Goal: Task Accomplishment & Management: Complete application form

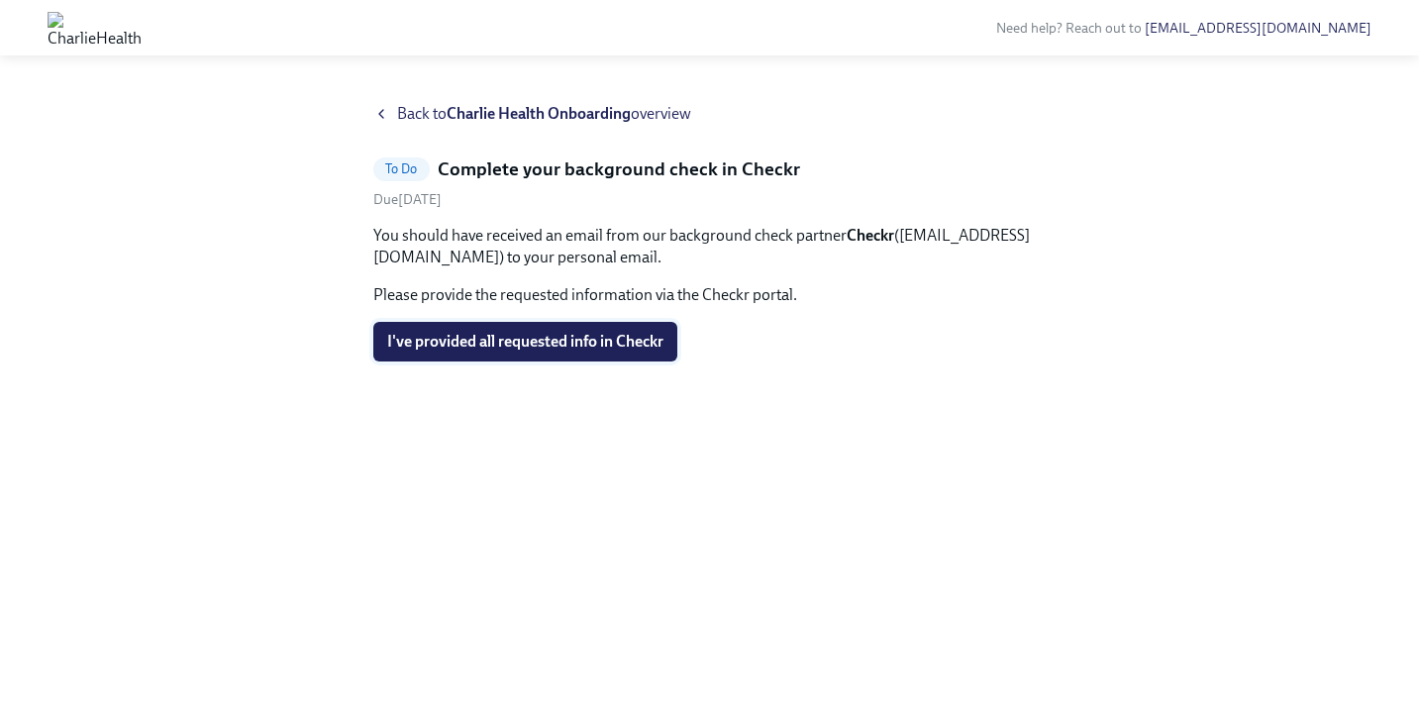
click at [585, 354] on button "I've provided all requested info in Checkr" at bounding box center [525, 342] width 304 height 40
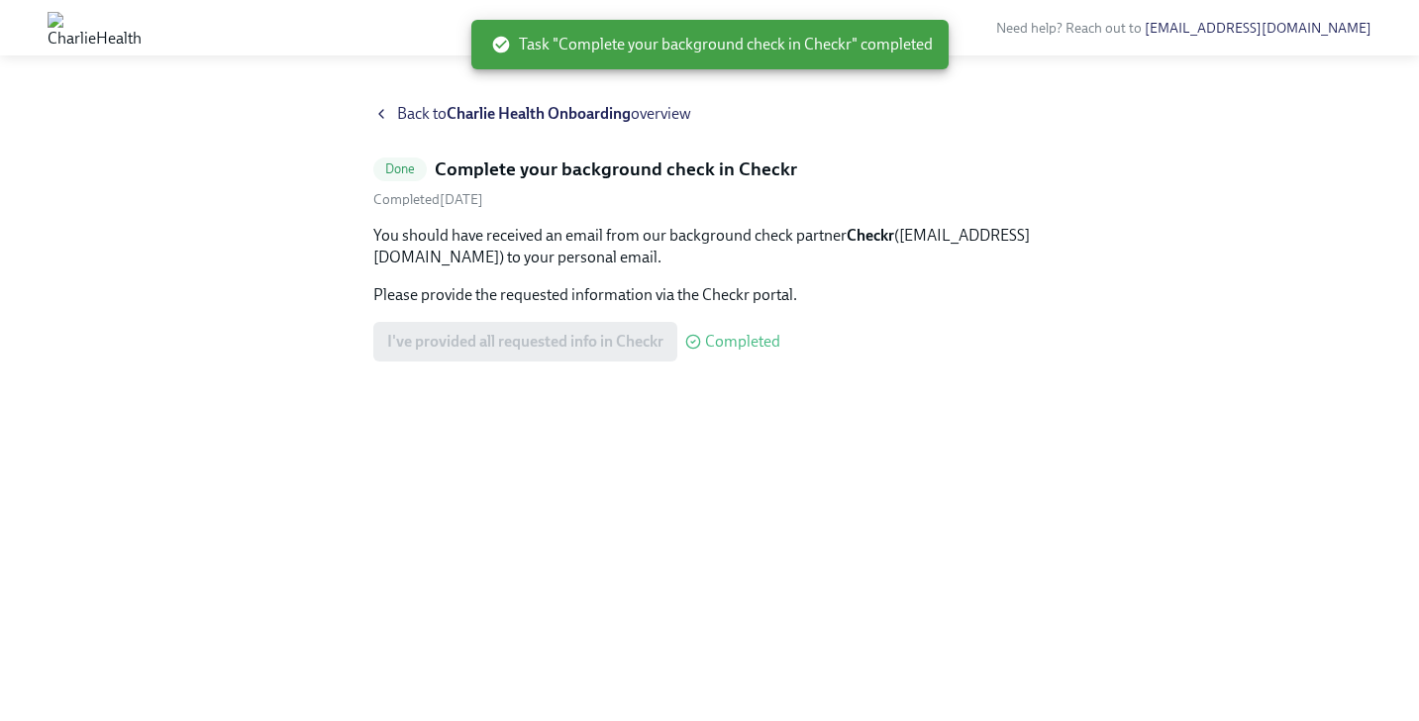
click at [403, 116] on span "Back to Charlie Health Onboarding overview" at bounding box center [544, 114] width 294 height 22
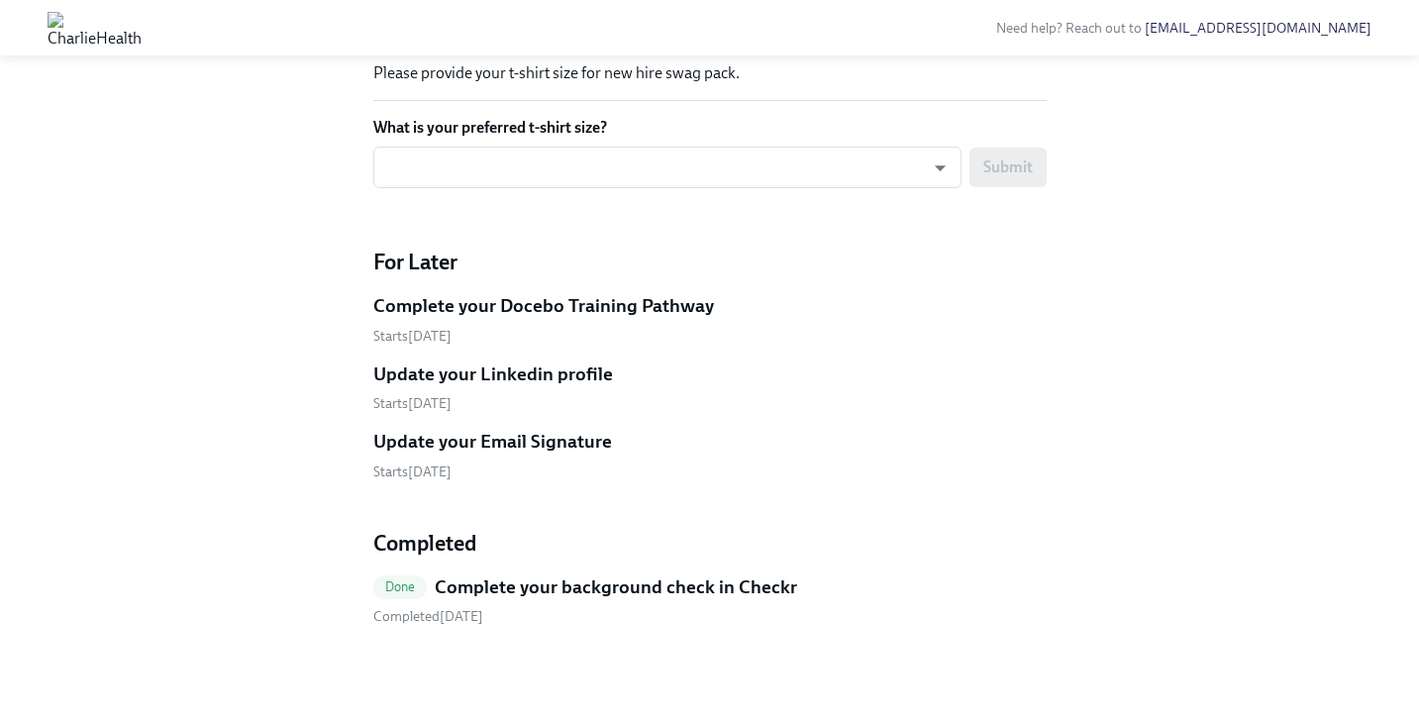
scroll to position [3196, 0]
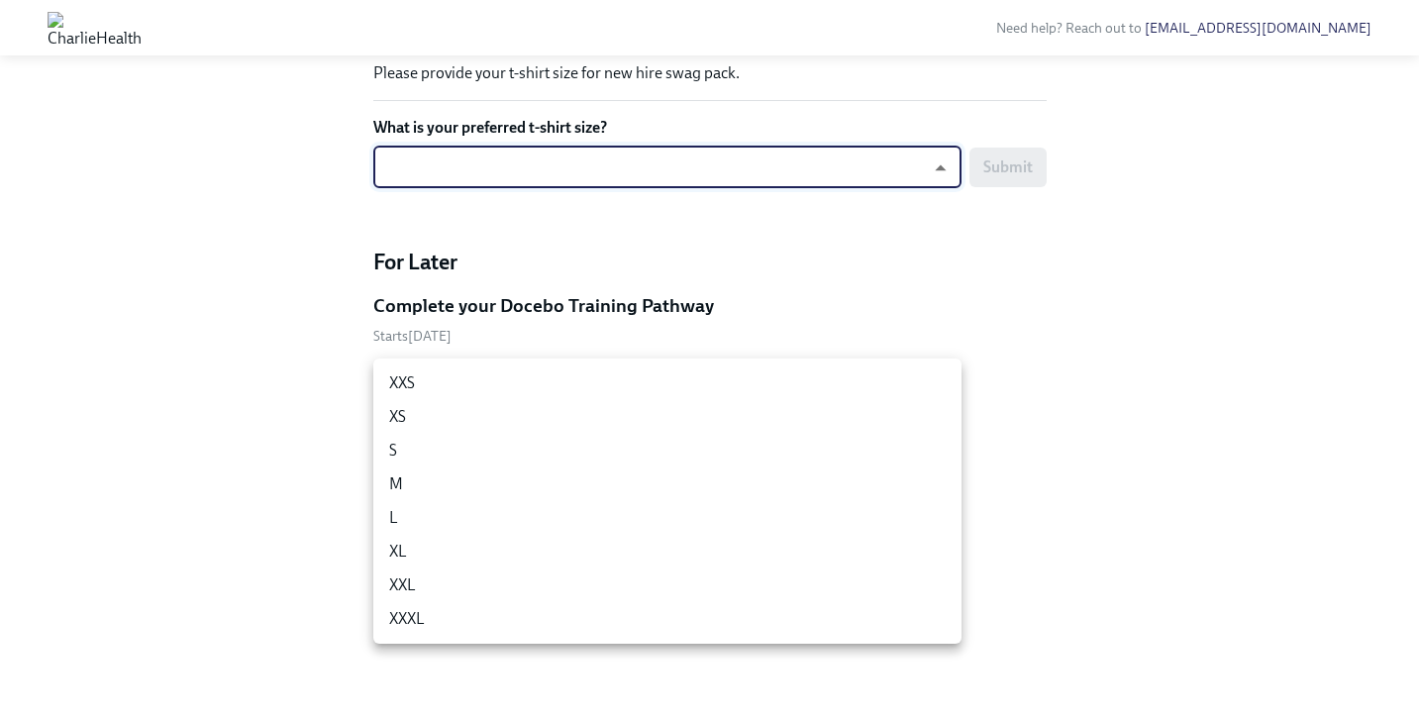
click at [859, 482] on li "M" at bounding box center [667, 485] width 588 height 34
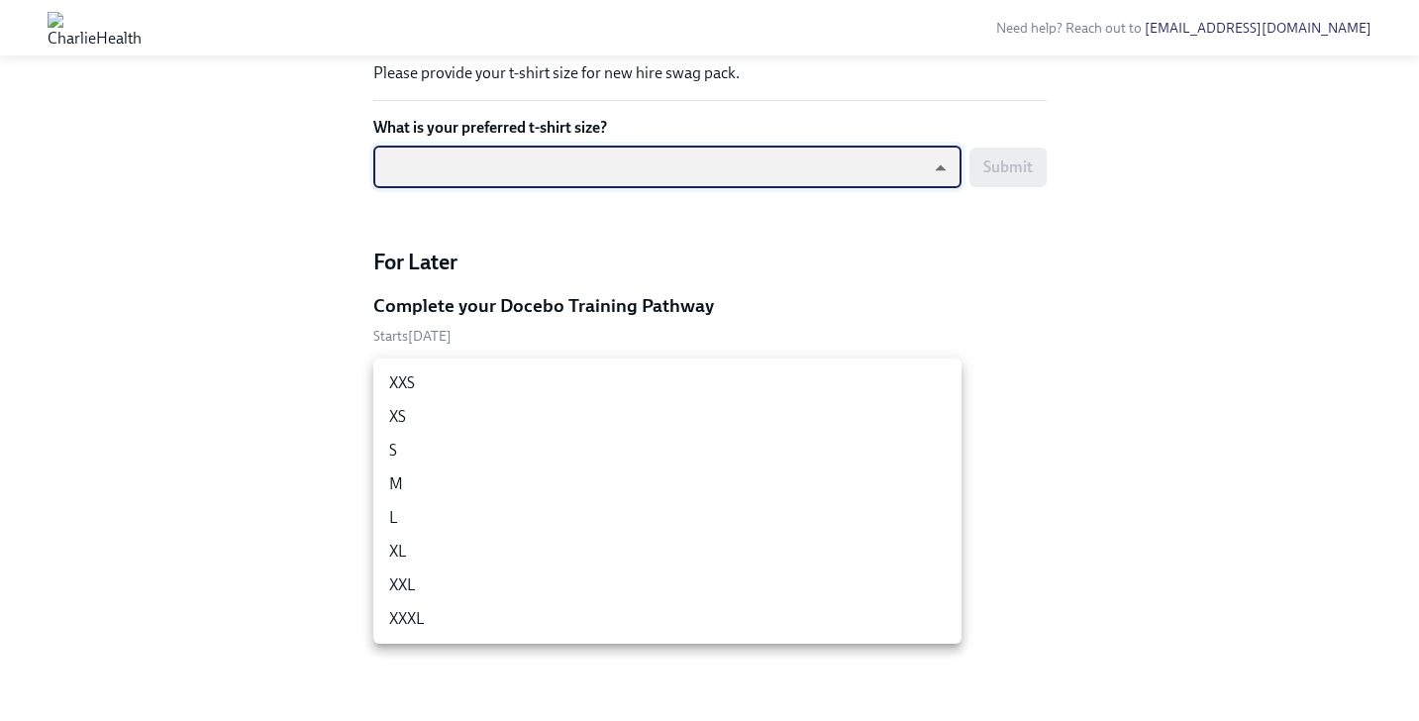
type input "UEGyU4SCa"
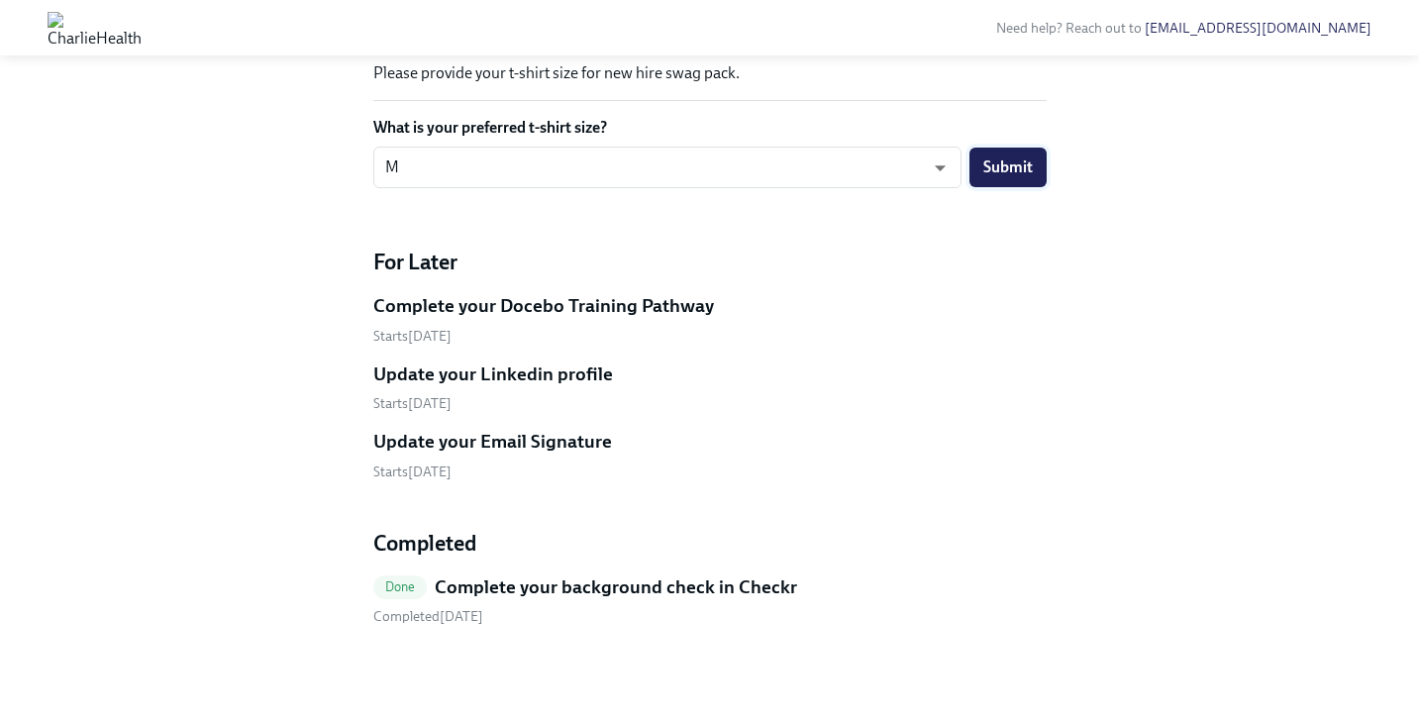
click at [994, 177] on span "Submit" at bounding box center [1009, 167] width 50 height 20
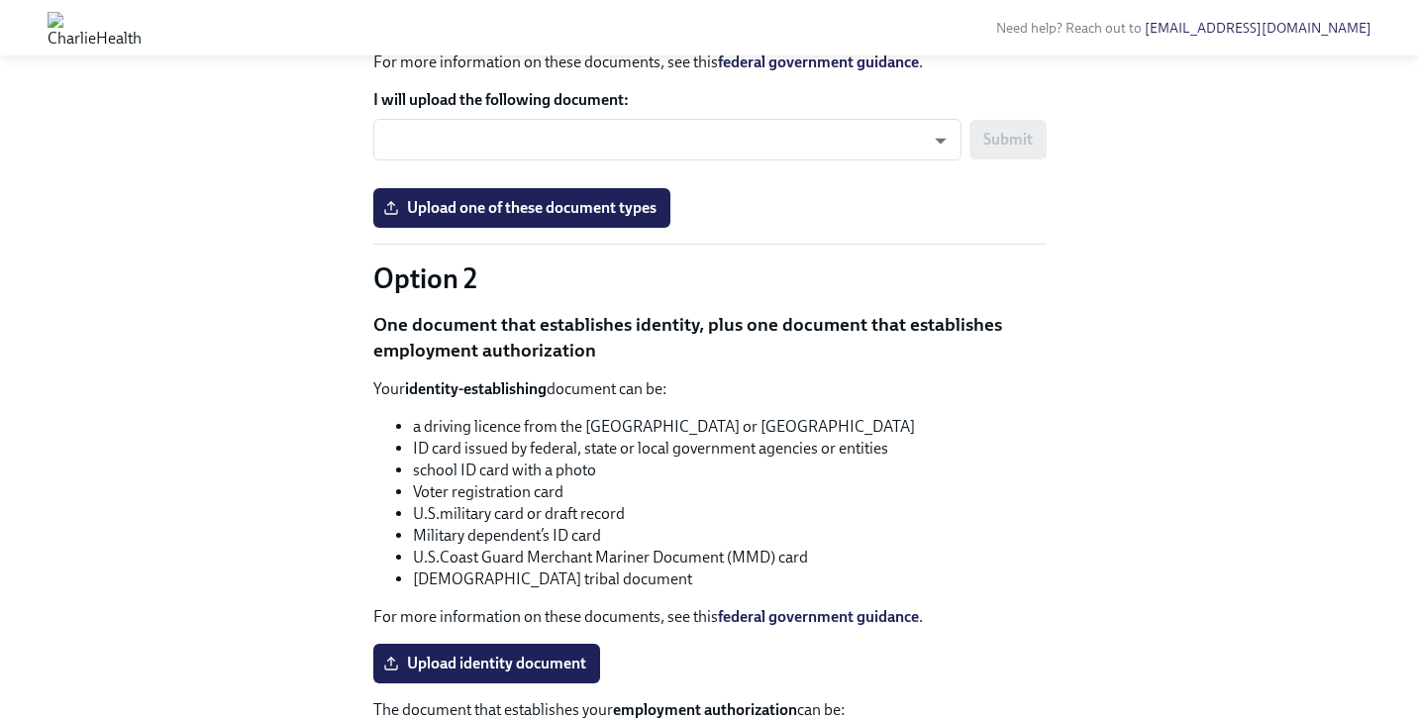
scroll to position [2034, 0]
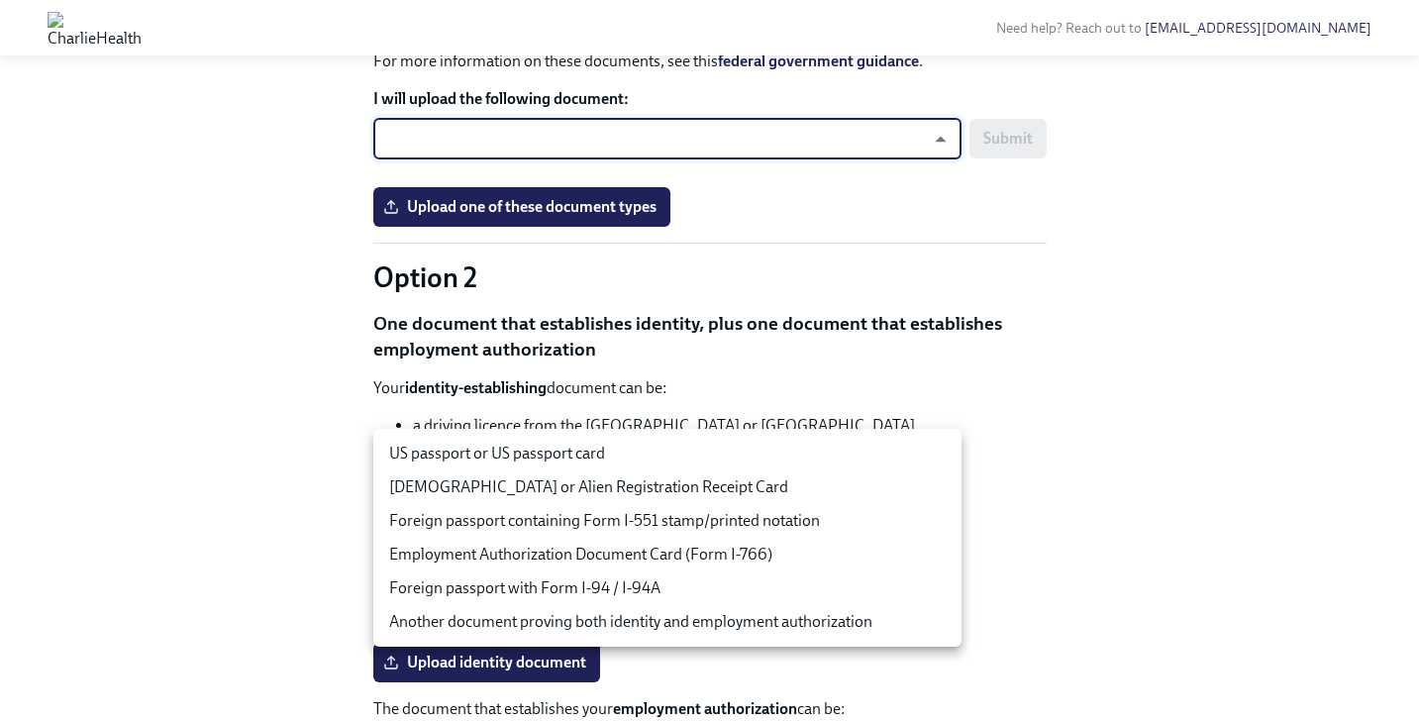
click at [1012, 340] on div at bounding box center [709, 360] width 1419 height 721
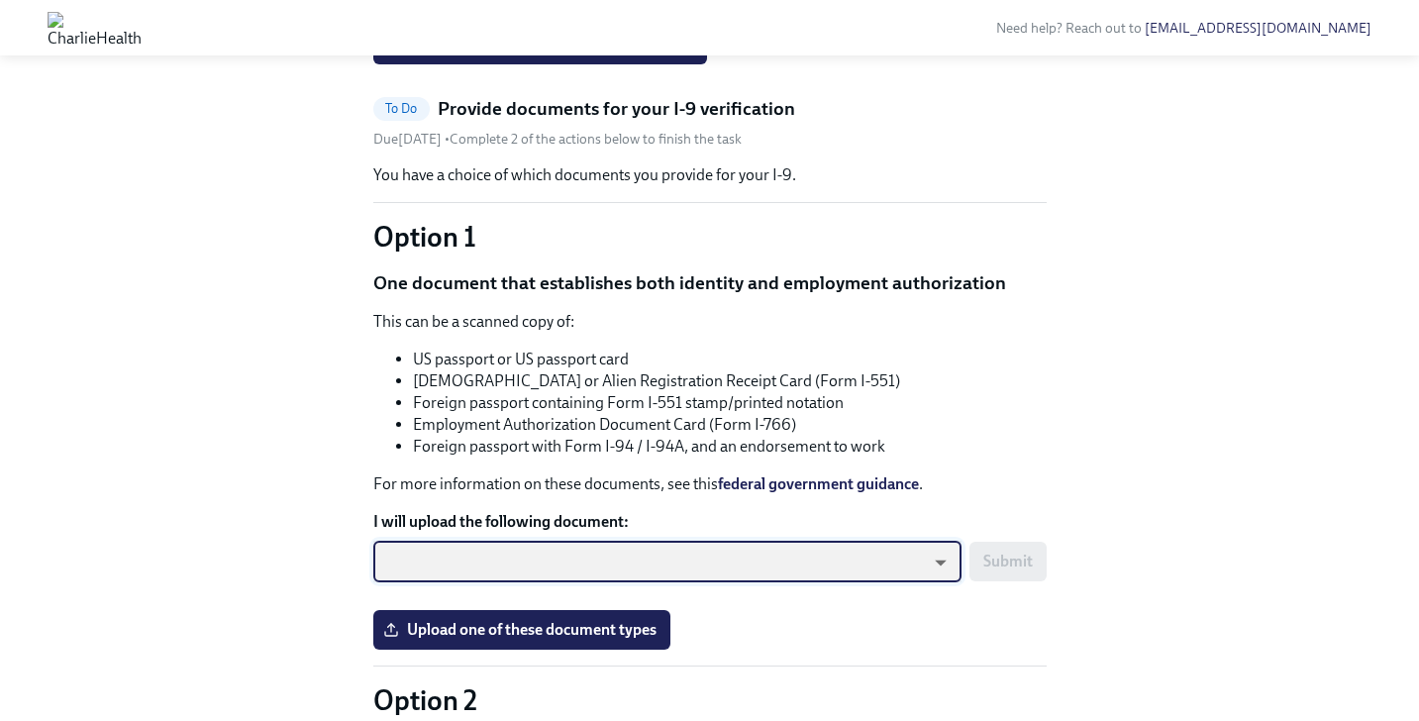
scroll to position [1618, 0]
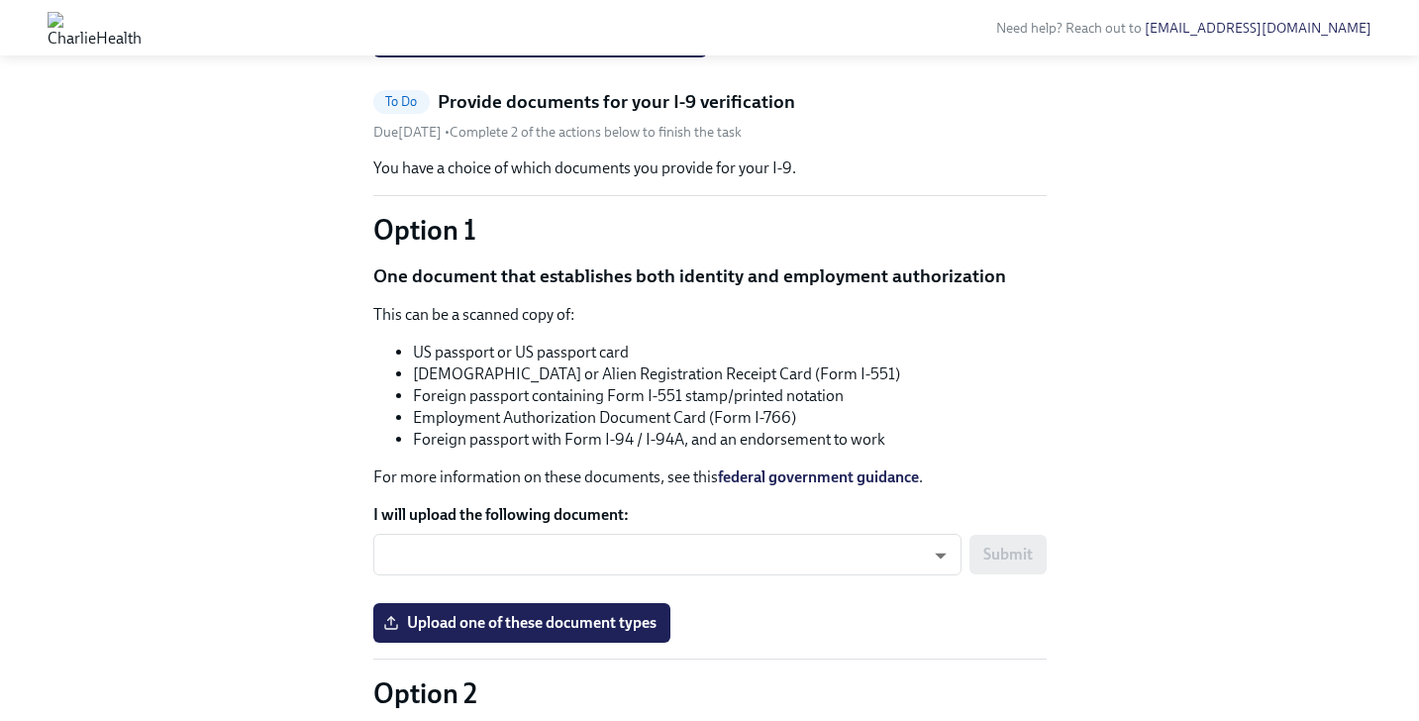
click at [0, 0] on input "Upload your resume" at bounding box center [0, 0] width 0 height 0
click at [0, 0] on input "Upload a headshot (A simple clear photo -for internal use only)" at bounding box center [0, 0] width 0 height 0
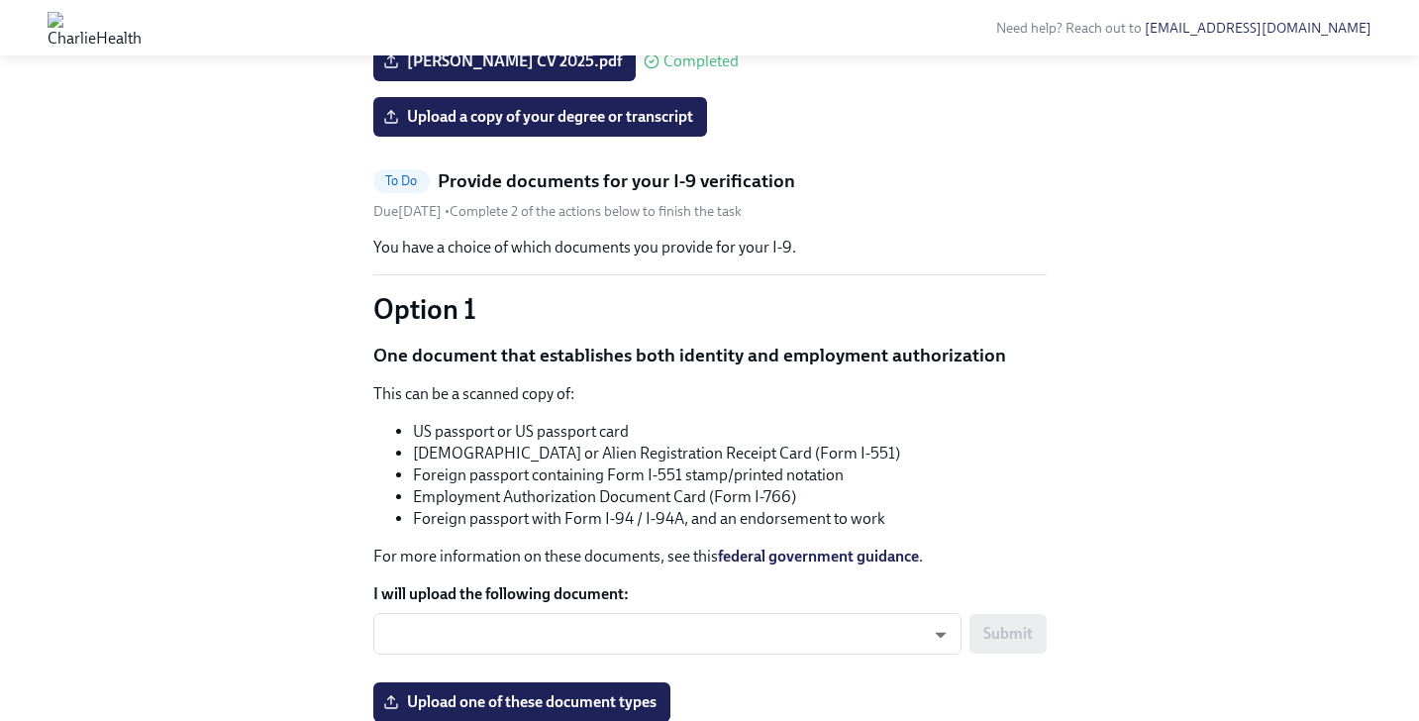
scroll to position [1544, 0]
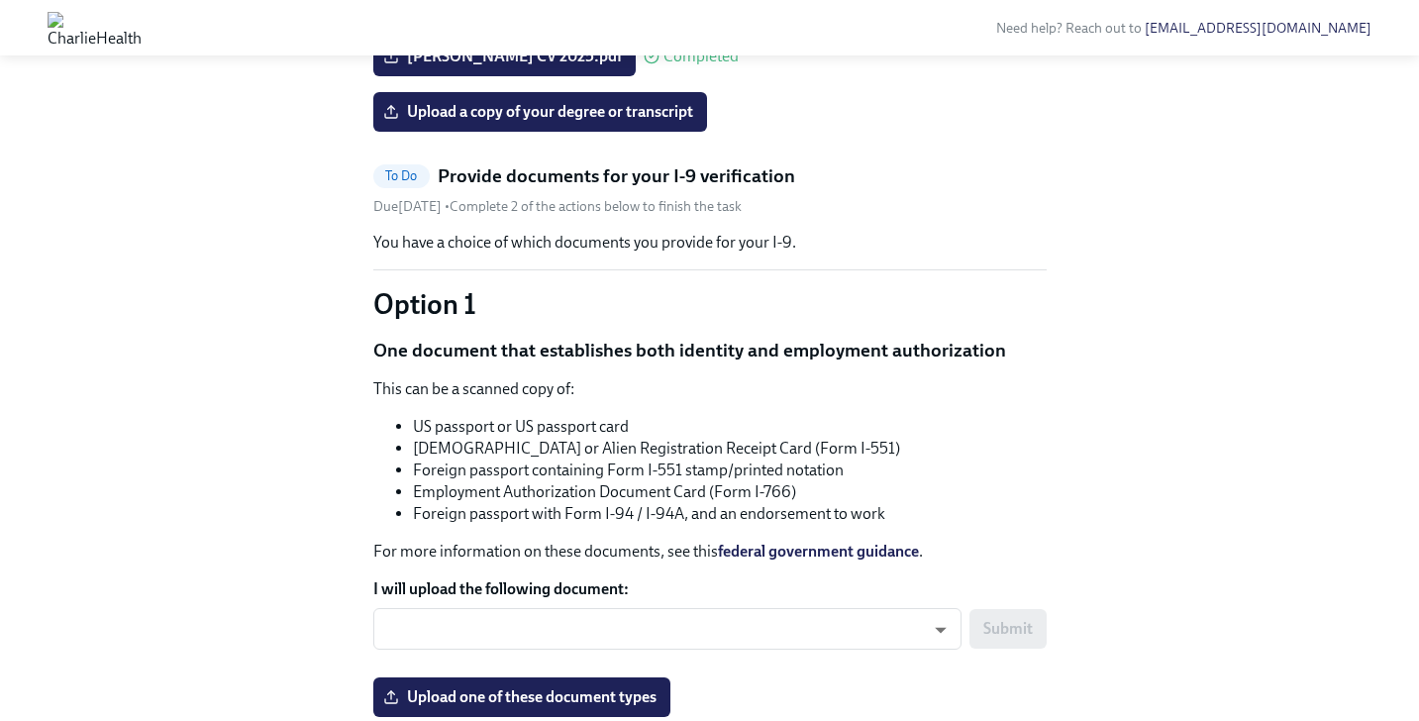
click at [734, 11] on span "Upload a headshot (A simple clear photo -for internal use only)" at bounding box center [610, 1] width 446 height 20
click at [0, 0] on input "Upload a headshot (A simple clear photo -for internal use only)" at bounding box center [0, 0] width 0 height 0
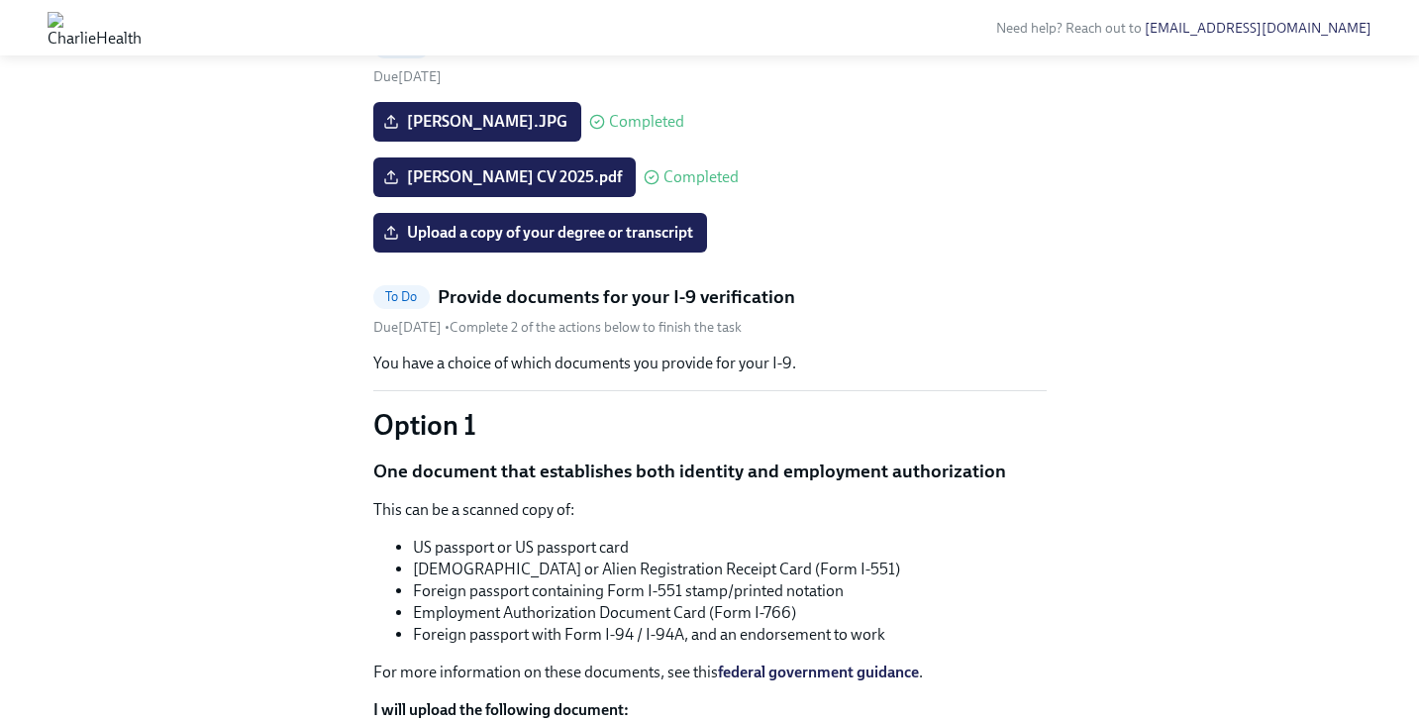
scroll to position [1324, 0]
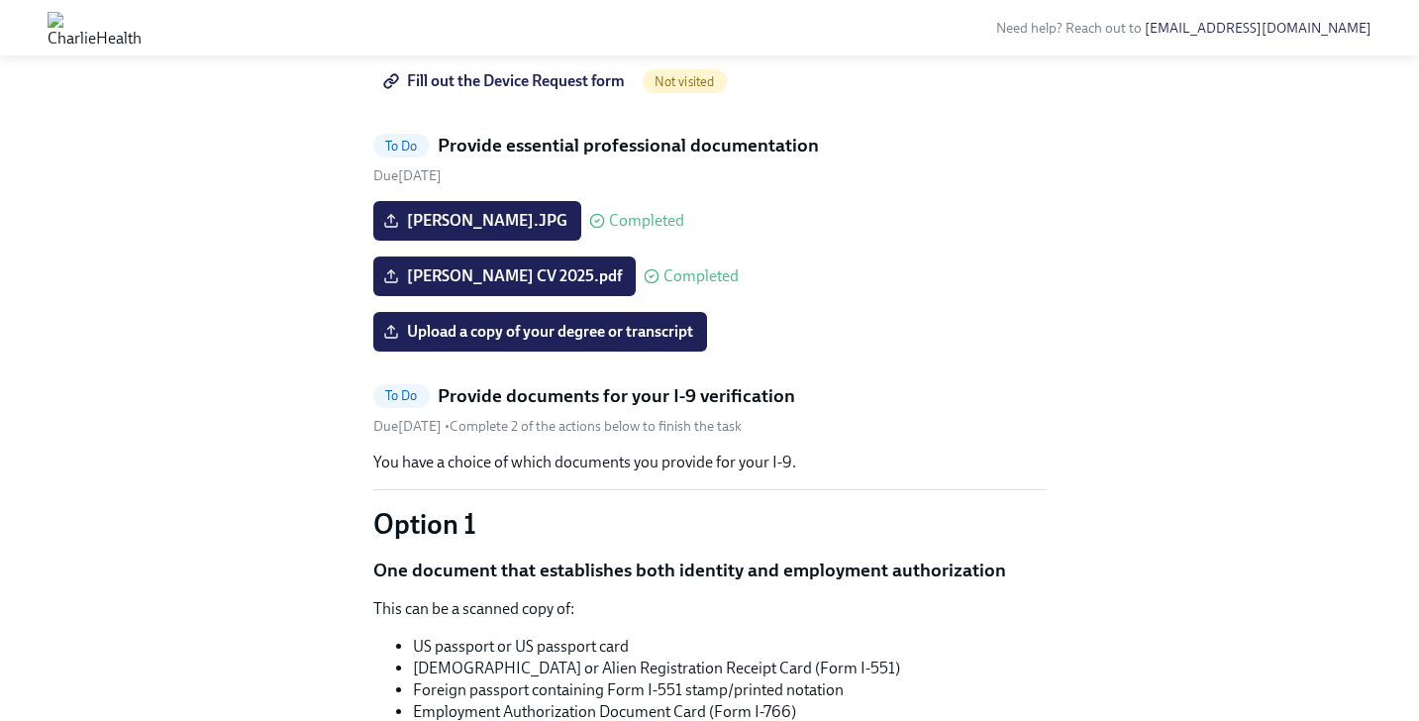
click at [540, 91] on span "Fill out the Device Request form" at bounding box center [506, 81] width 238 height 20
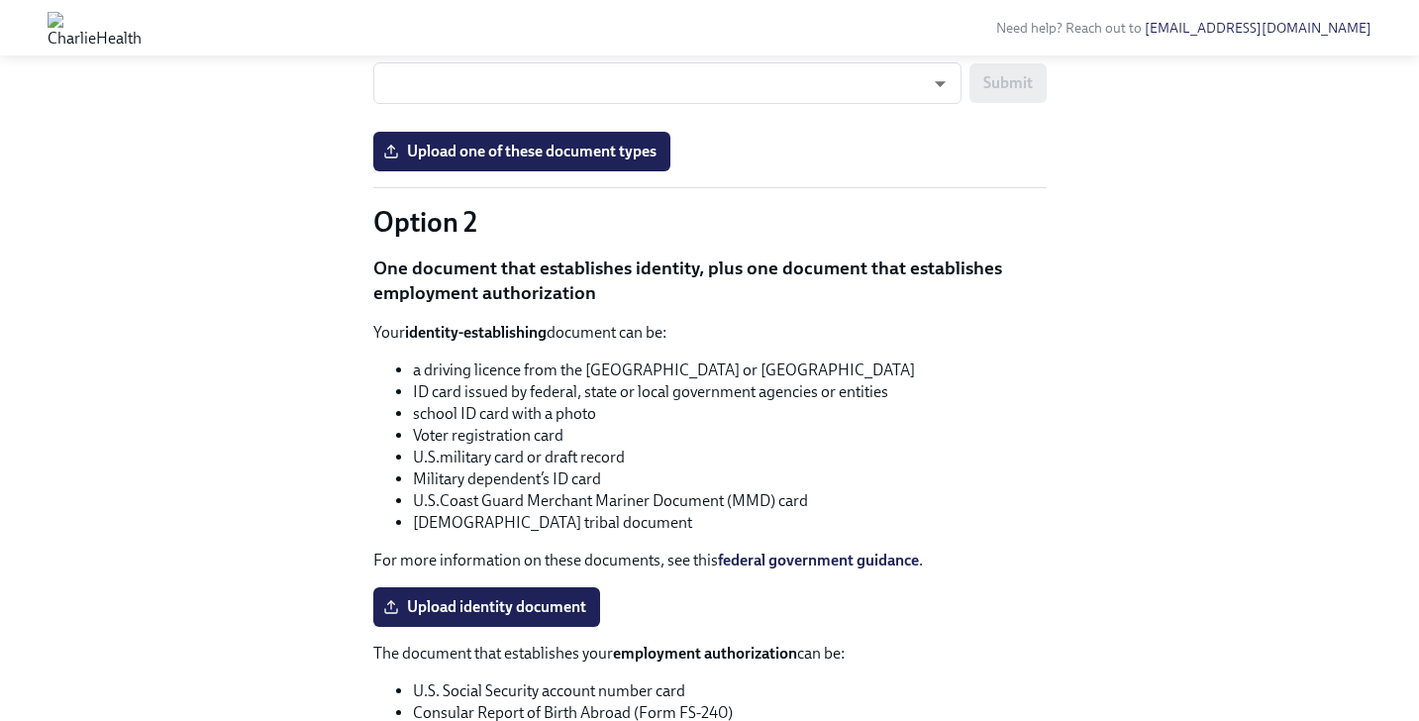
scroll to position [1794, 0]
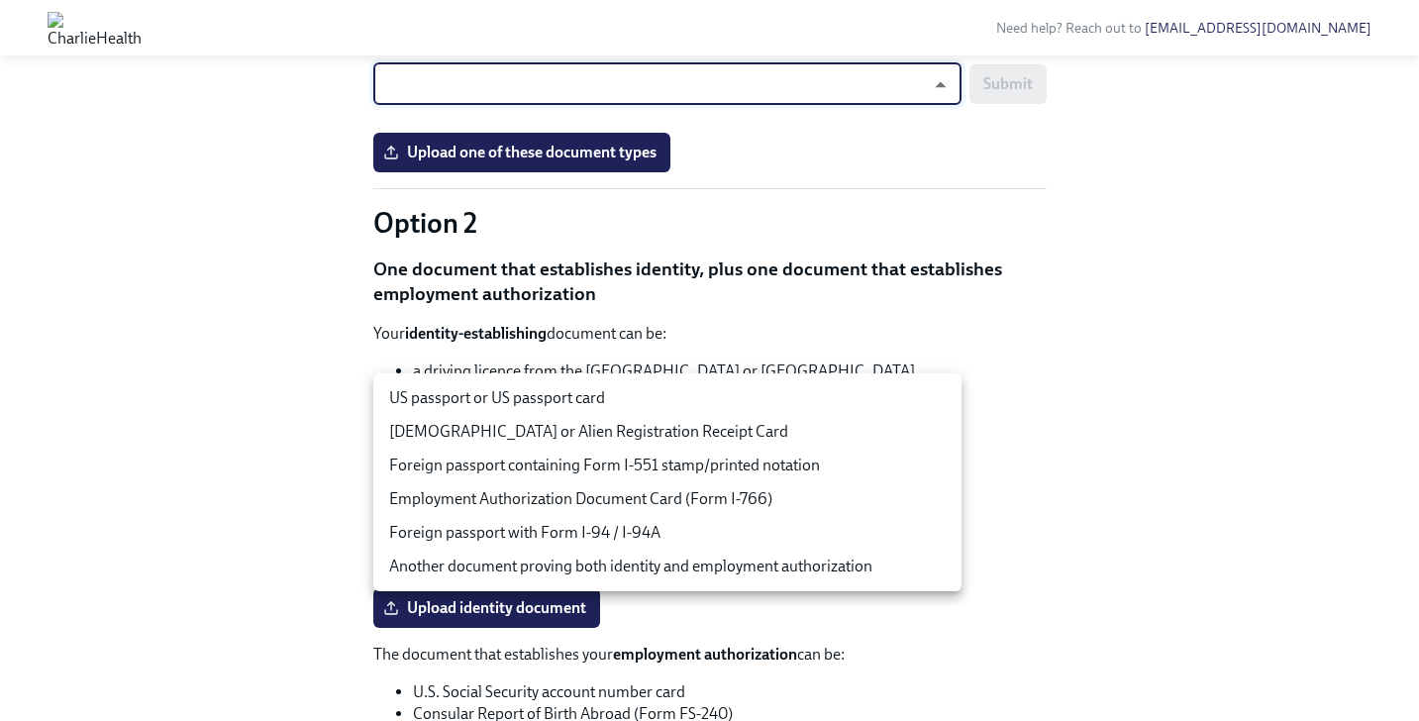
click at [576, 393] on li "US passport or US passport card" at bounding box center [667, 398] width 588 height 34
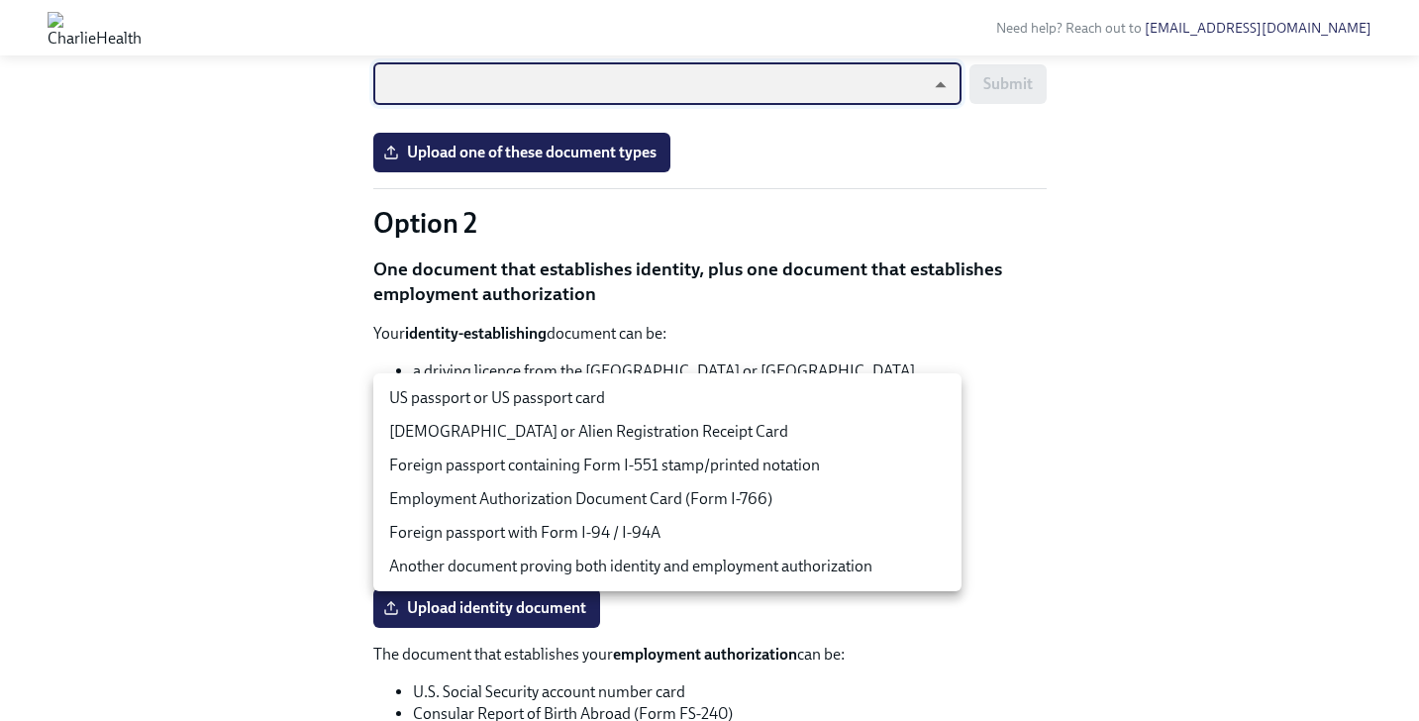
type input "tm035QtdH"
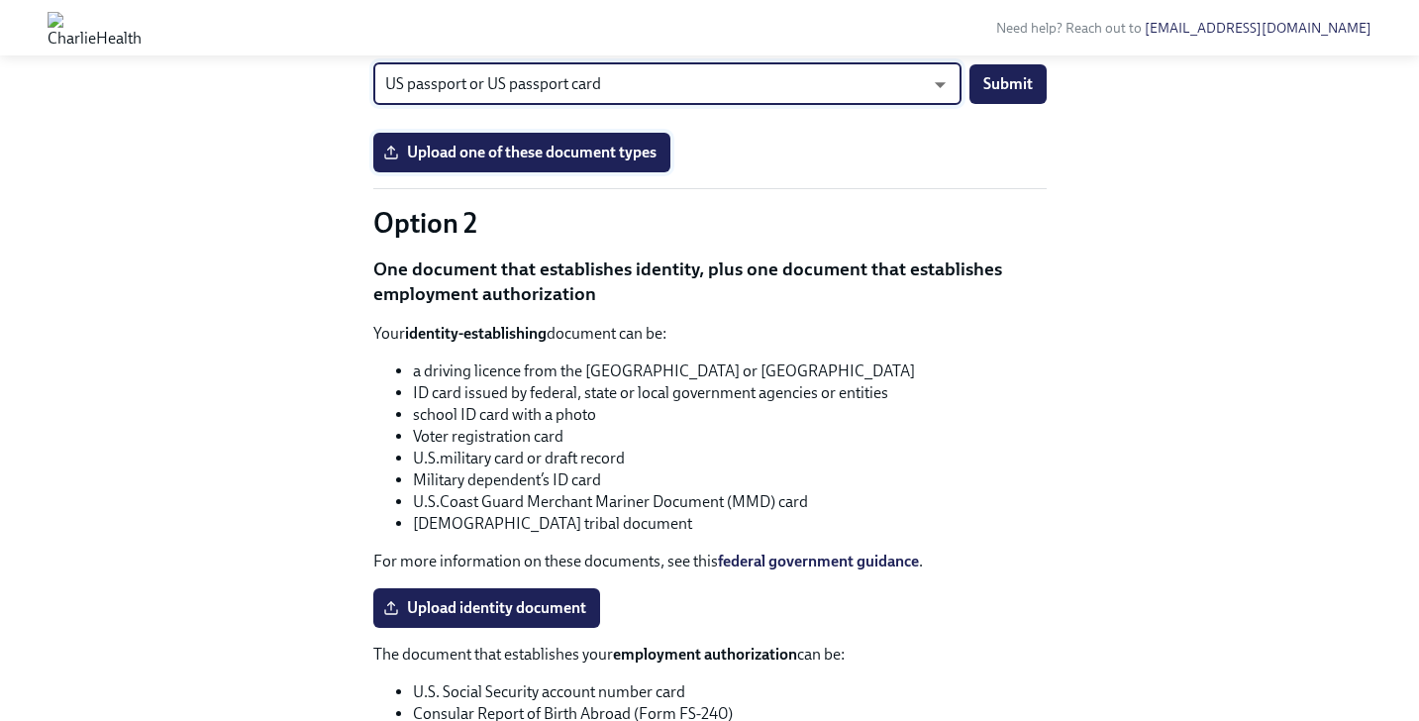
click at [544, 162] on span "Upload one of these document types" at bounding box center [521, 153] width 269 height 20
click at [0, 0] on input "Upload one of these document types" at bounding box center [0, 0] width 0 height 0
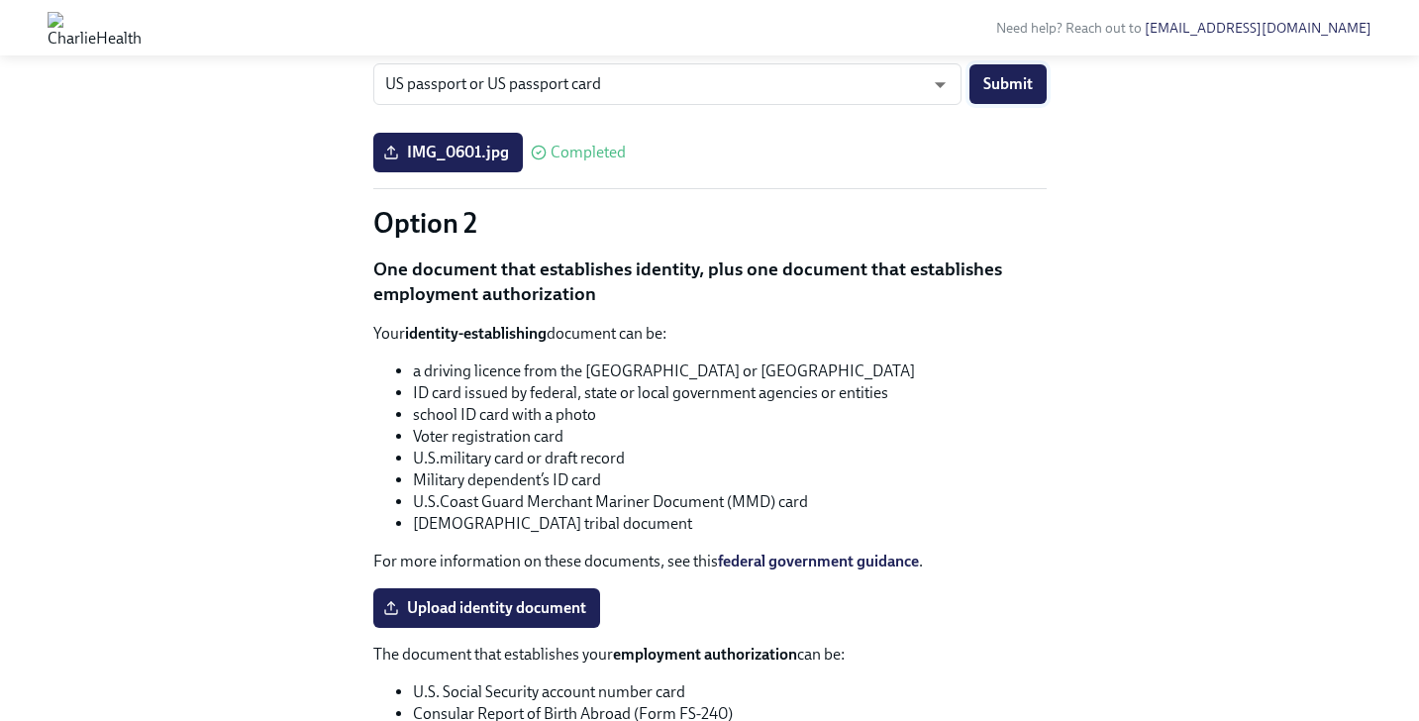
click at [994, 94] on span "Submit" at bounding box center [1009, 84] width 50 height 20
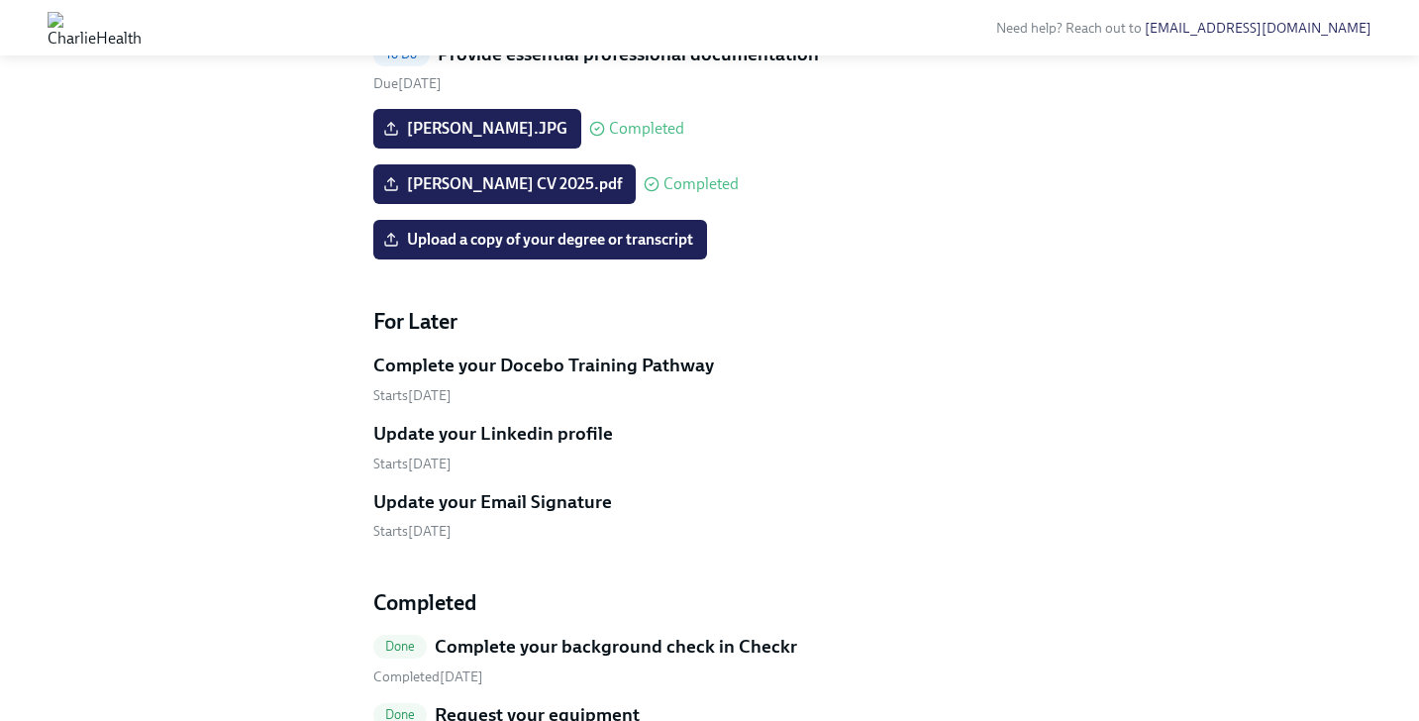
scroll to position [1119, 0]
click at [576, 251] on span "Upload a copy of your degree or transcript" at bounding box center [540, 241] width 306 height 20
click at [0, 0] on input "Upload a copy of your degree or transcript" at bounding box center [0, 0] width 0 height 0
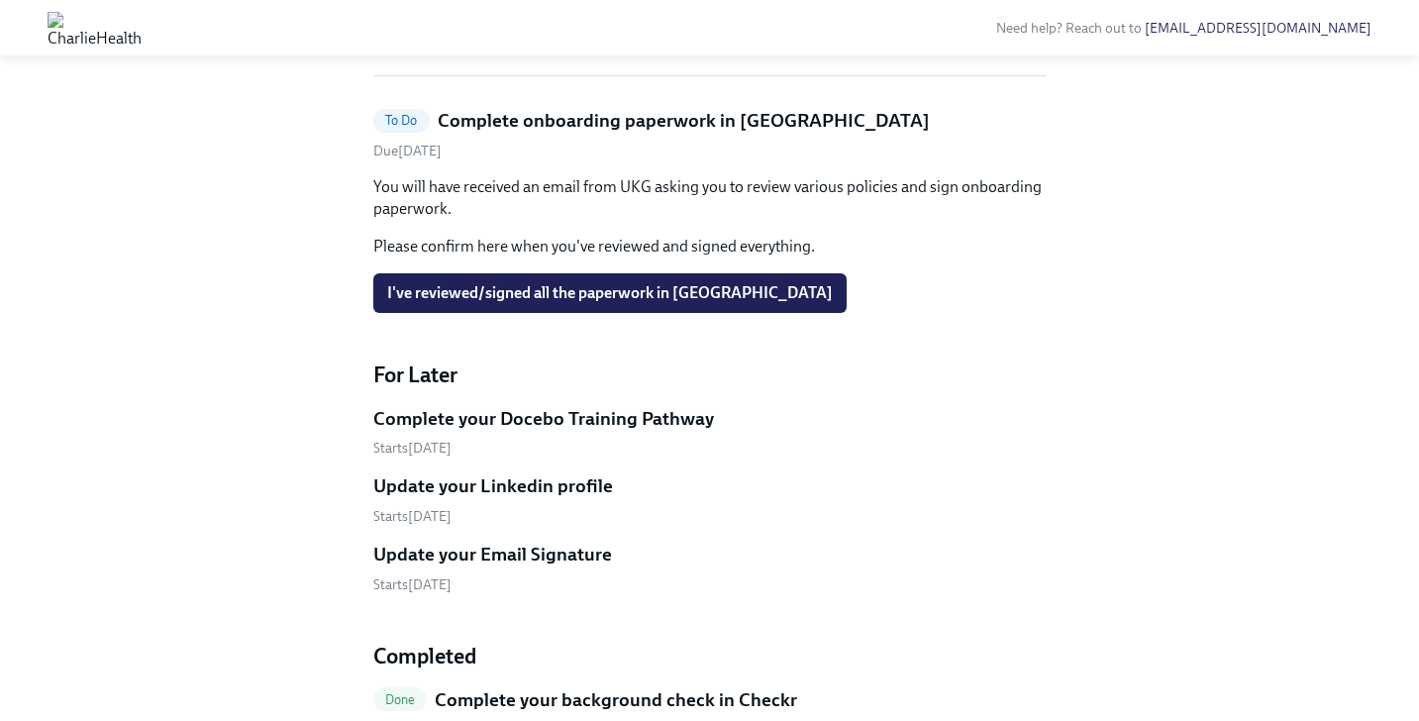
scroll to position [815, 0]
